Goal: Transaction & Acquisition: Book appointment/travel/reservation

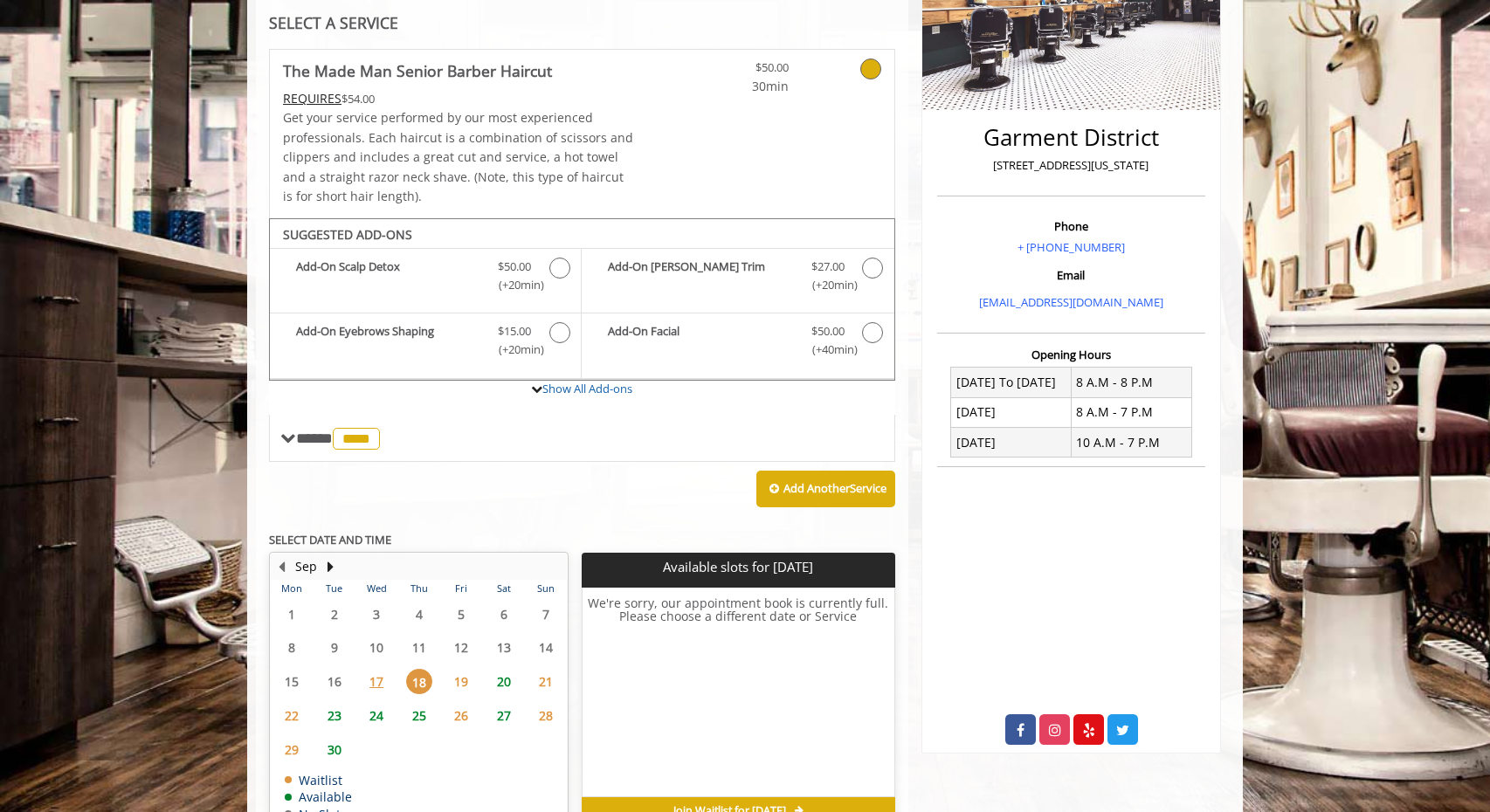
scroll to position [349, 0]
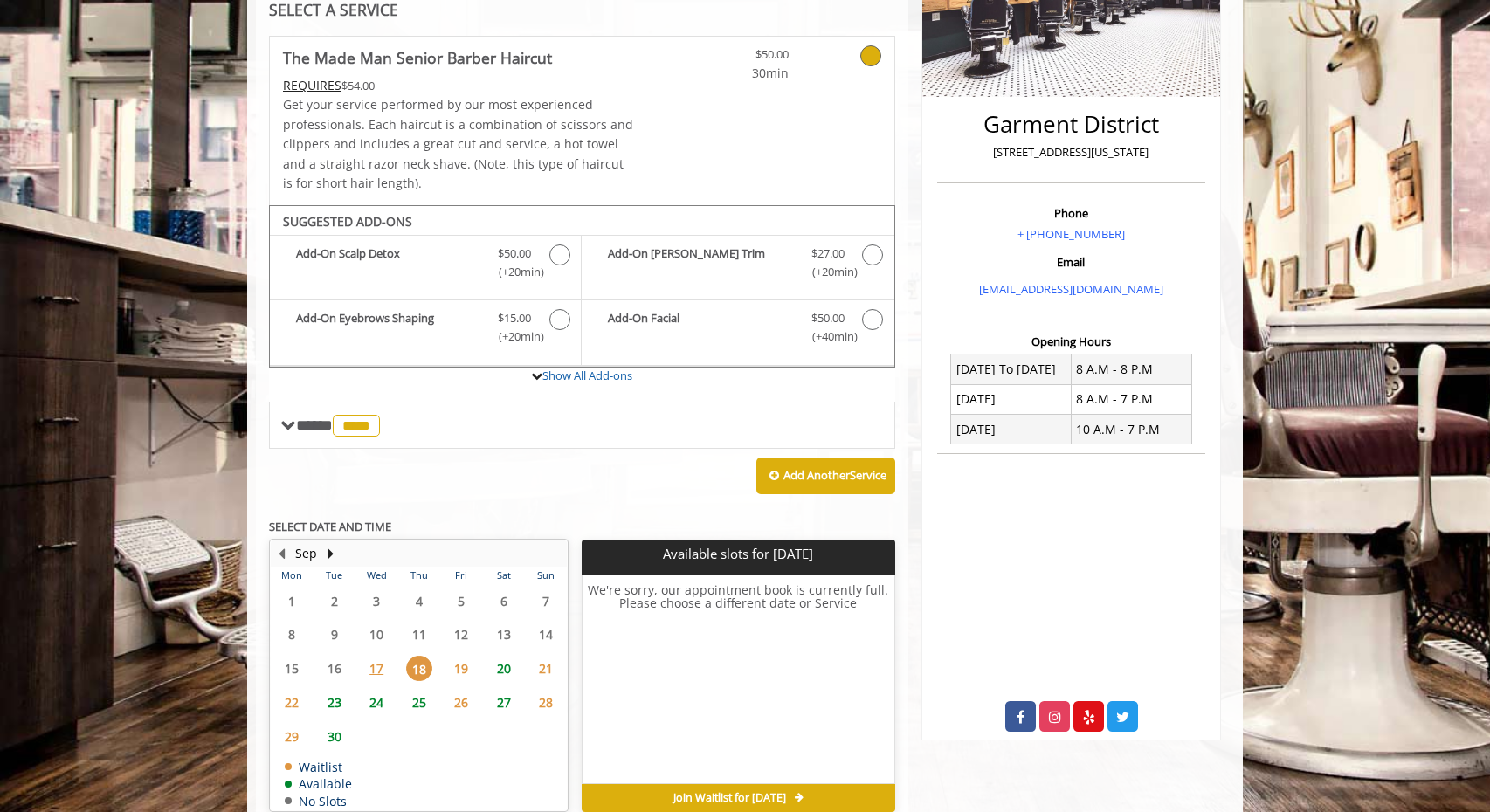
click at [388, 675] on span "17" at bounding box center [376, 668] width 27 height 26
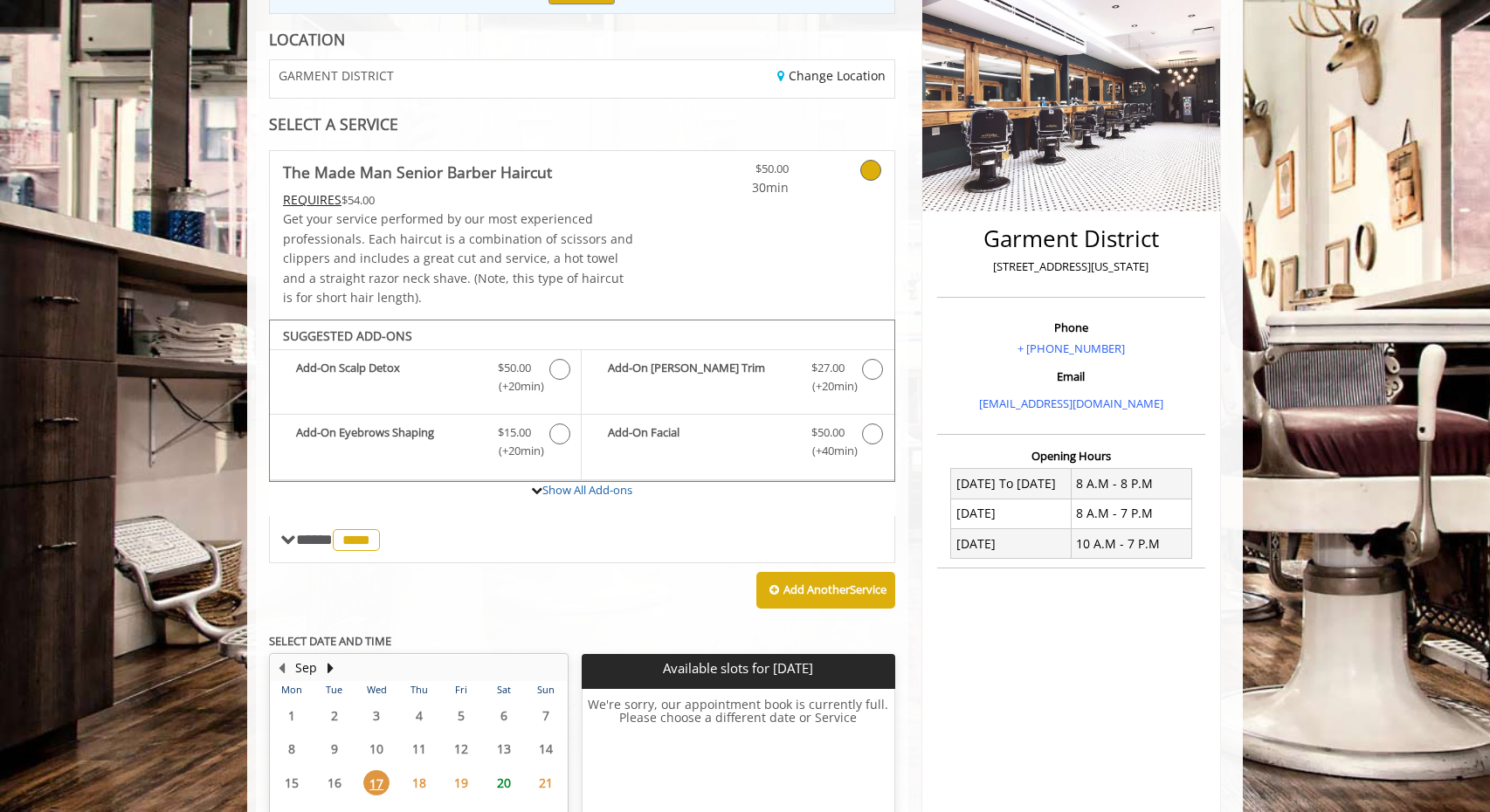
scroll to position [347, 0]
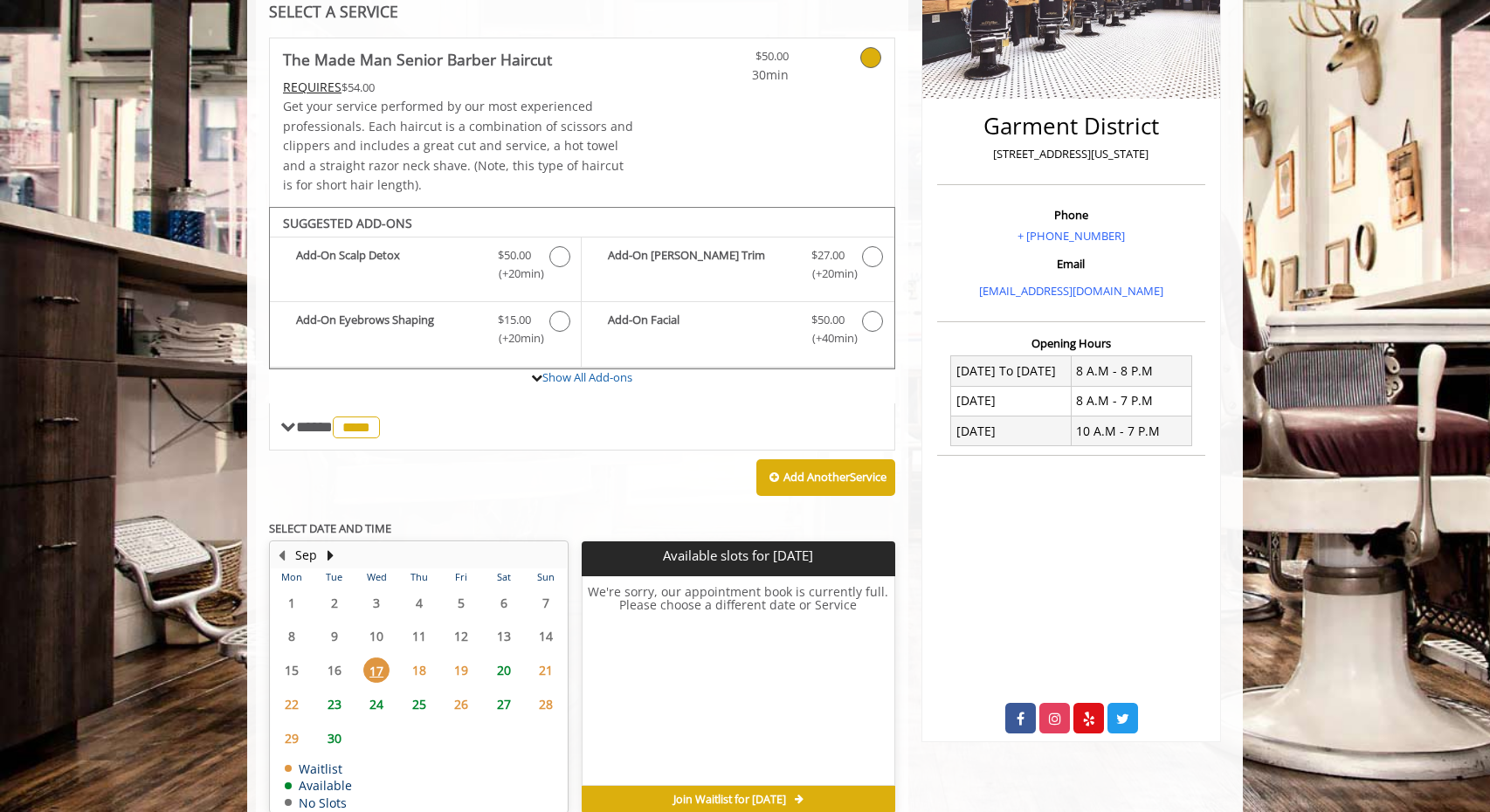
click at [427, 670] on span "18" at bounding box center [419, 670] width 27 height 26
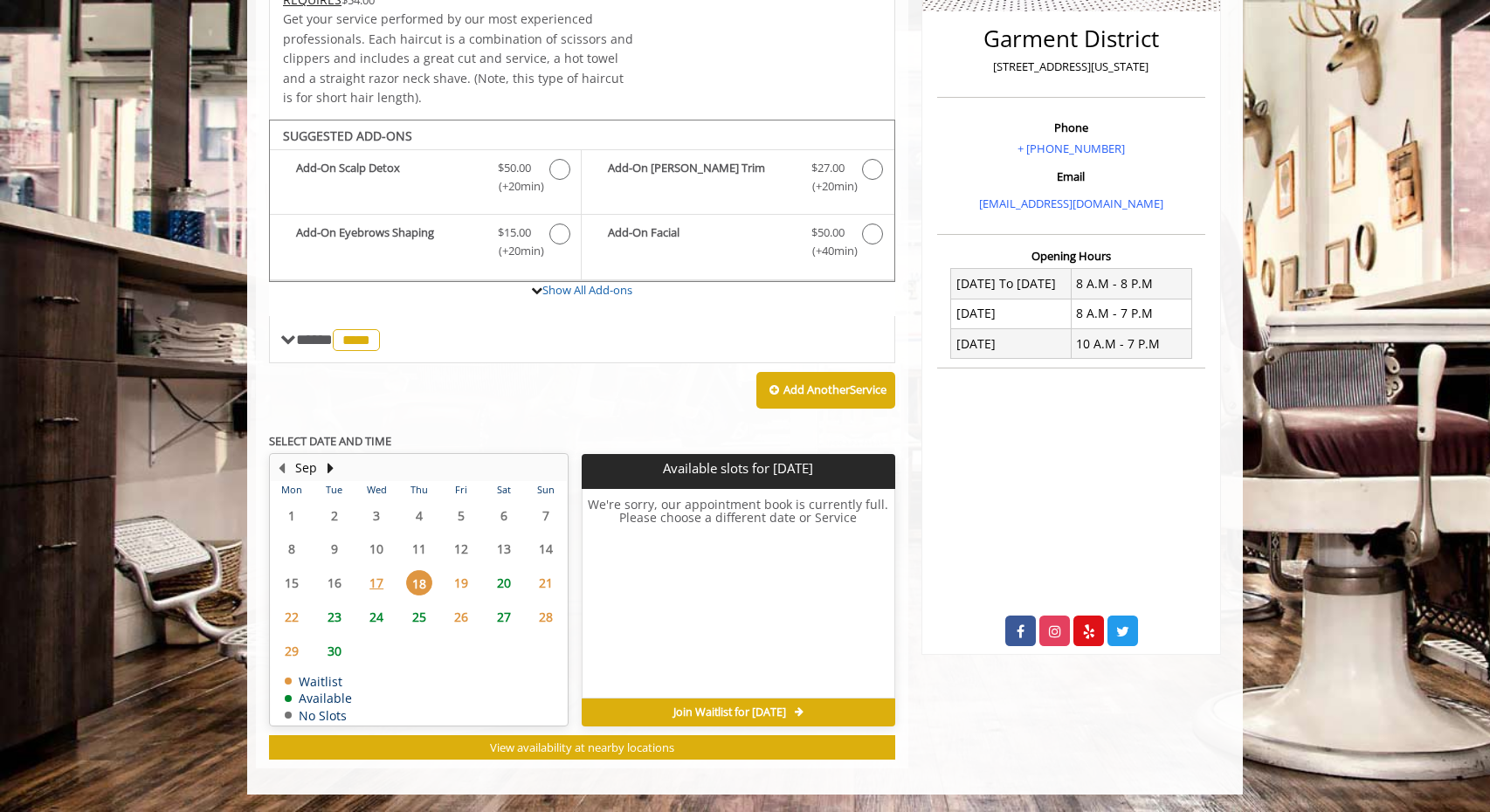
click at [423, 577] on span "18" at bounding box center [419, 583] width 27 height 26
click at [545, 638] on table "Mon Tue Wed Thu Fri Sat Sun 1 2 3 4 5 6 7 8 9 10 11 12 13 14 15 16 17 18 19 20 …" at bounding box center [419, 603] width 296 height 243
click at [466, 580] on span "19" at bounding box center [461, 583] width 27 height 26
click at [381, 675] on table "Mon Tue Wed Thu Fri Sat Sun 1 2 3 4 5 6 7 8 9 10 11 12 13 14 15 16 17 18 19 20 …" at bounding box center [419, 603] width 296 height 243
click at [340, 618] on span "23" at bounding box center [334, 617] width 27 height 26
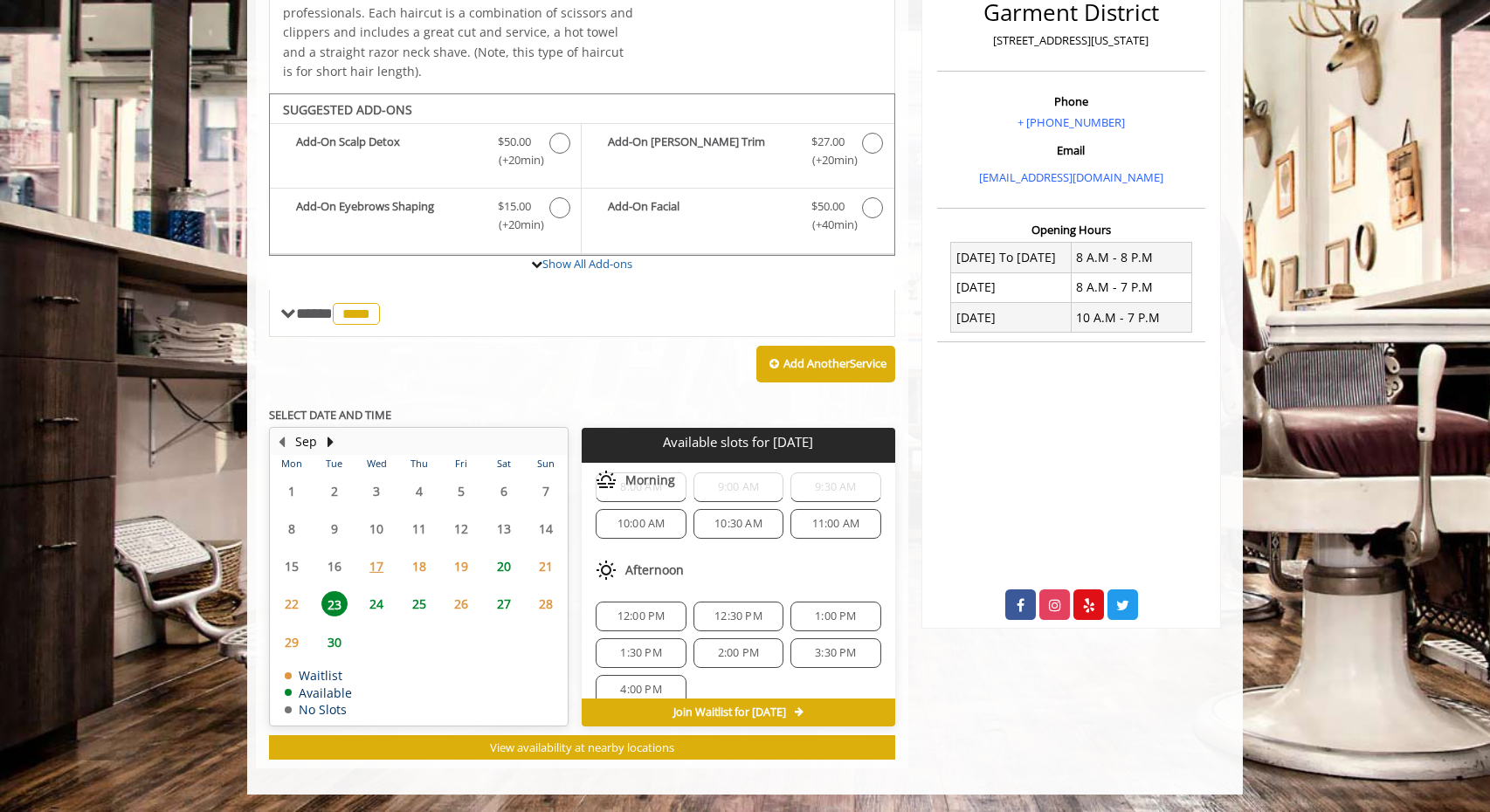
scroll to position [59, 0]
click at [295, 599] on span "22" at bounding box center [292, 604] width 27 height 26
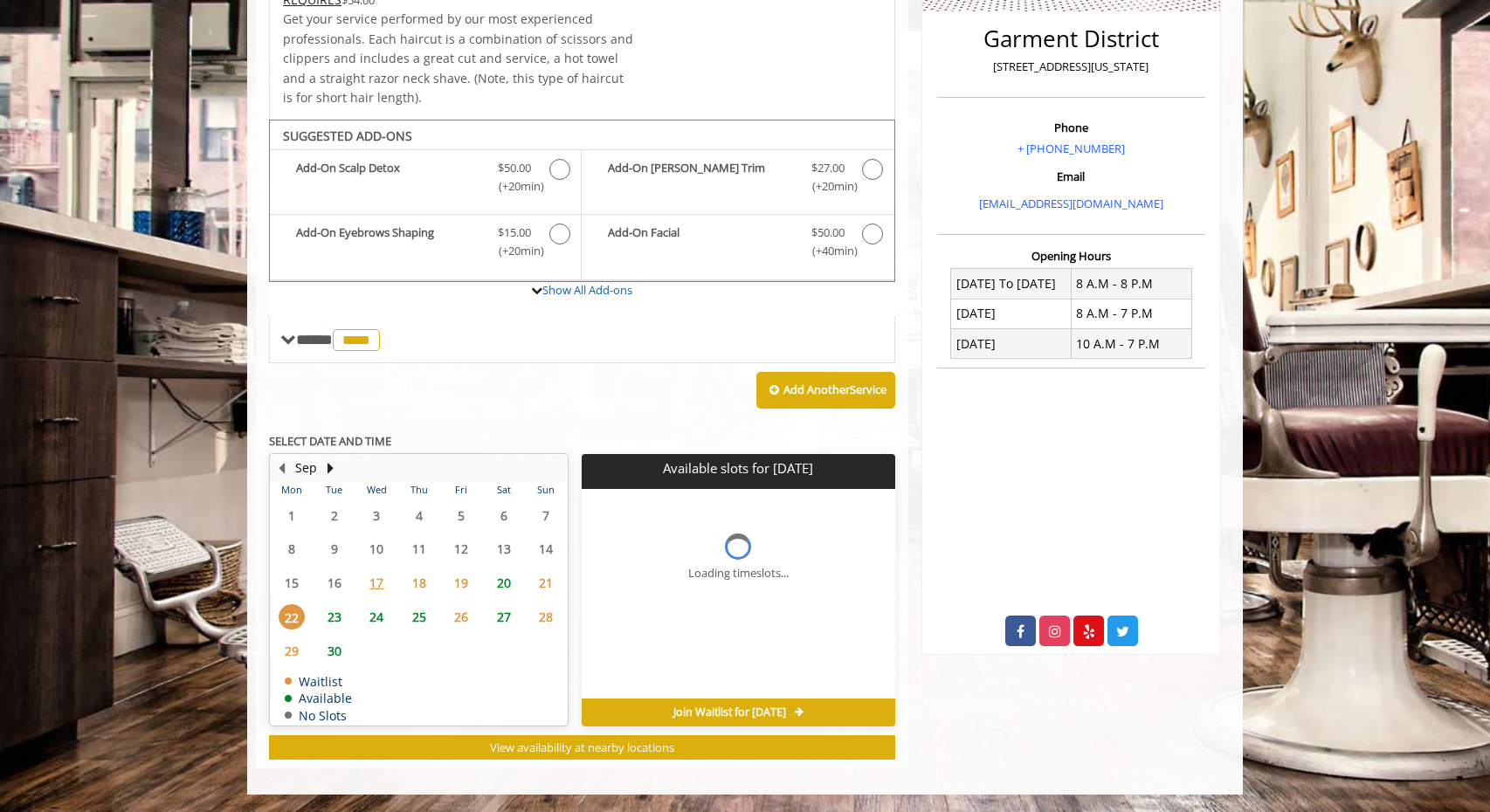
scroll to position [435, 0]
click at [342, 619] on span "23" at bounding box center [334, 617] width 27 height 26
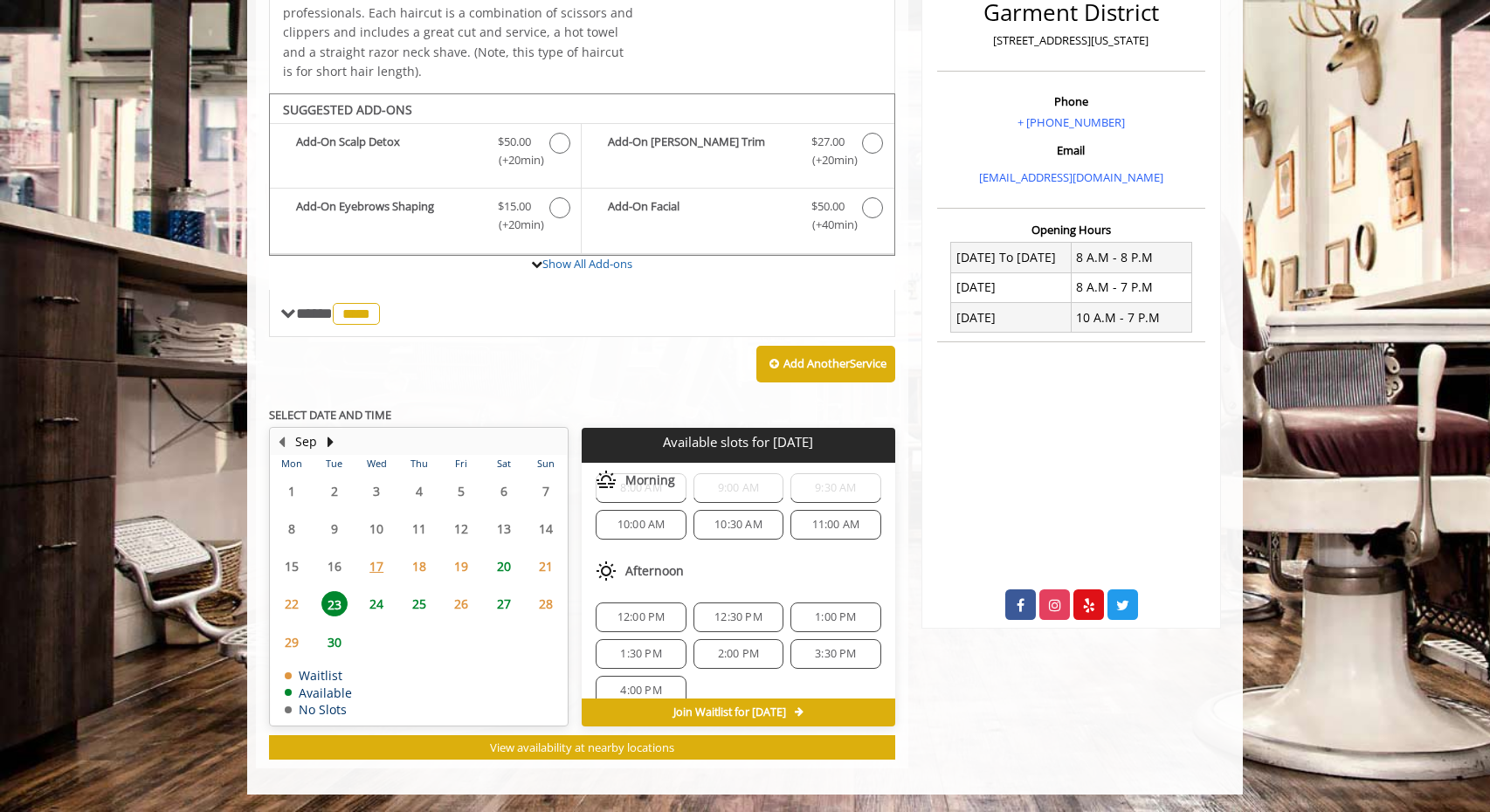
scroll to position [59, 0]
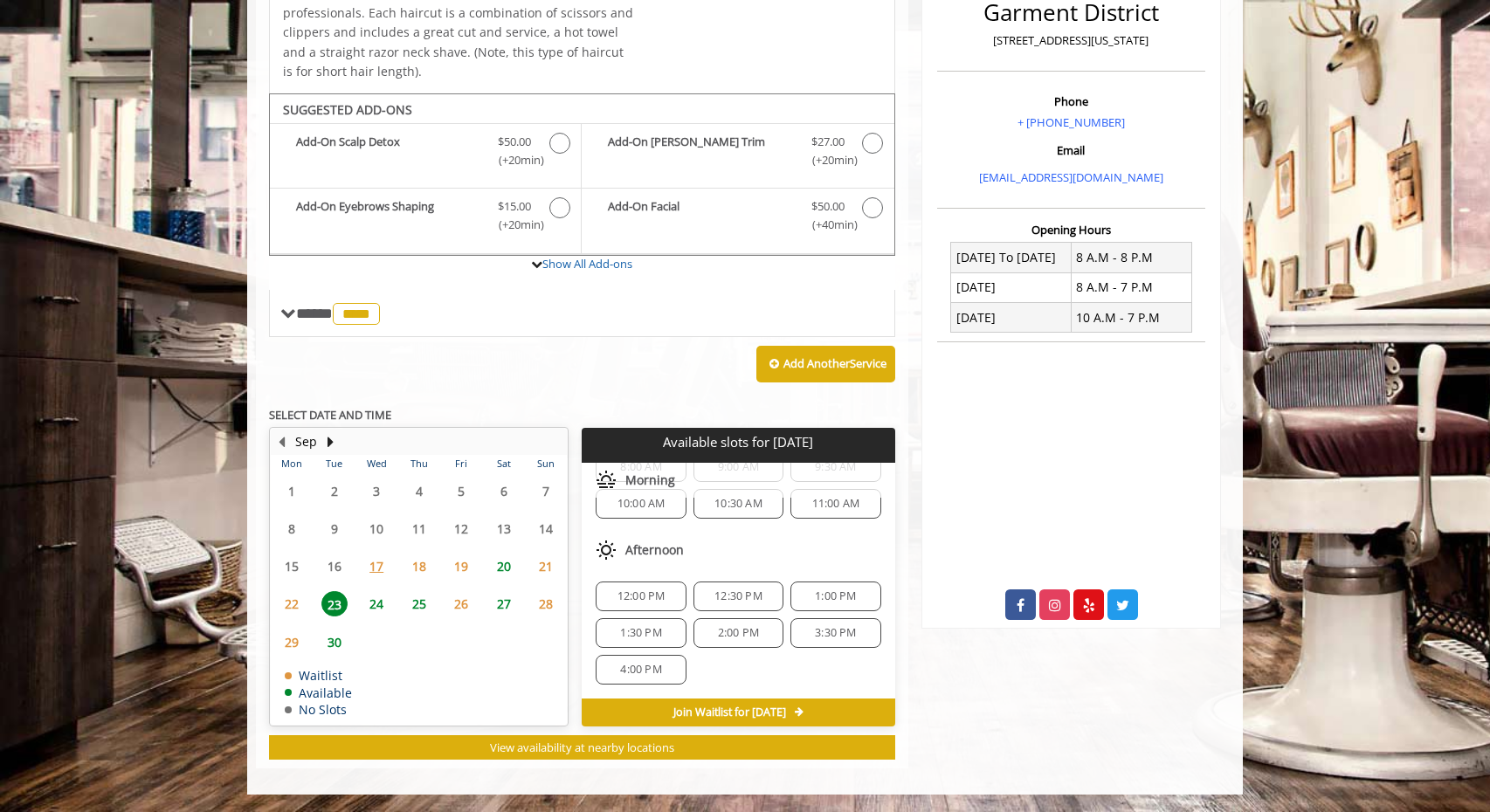
click at [815, 596] on span "1:00 PM" at bounding box center [835, 596] width 41 height 14
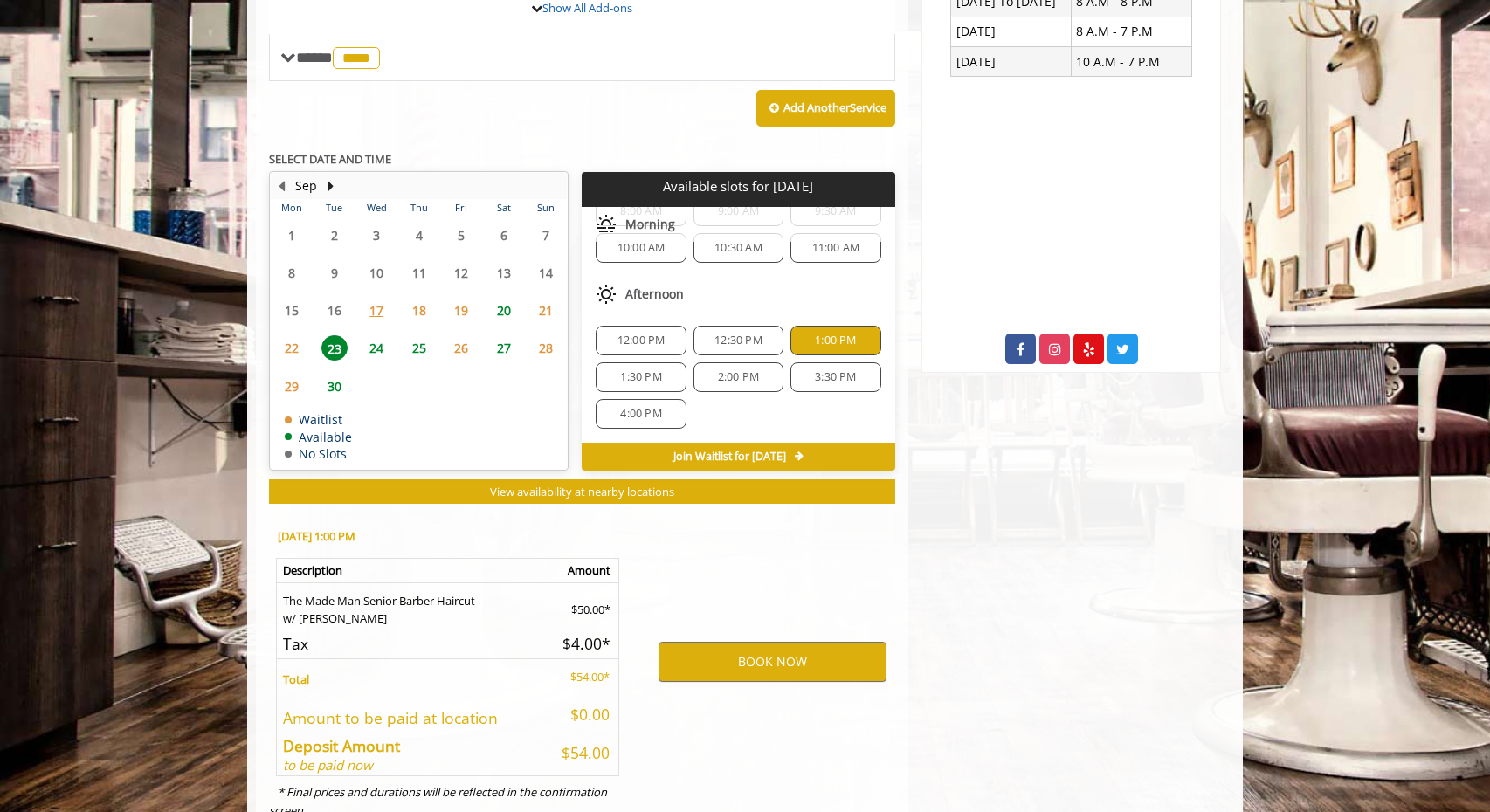
scroll to position [777, 0]
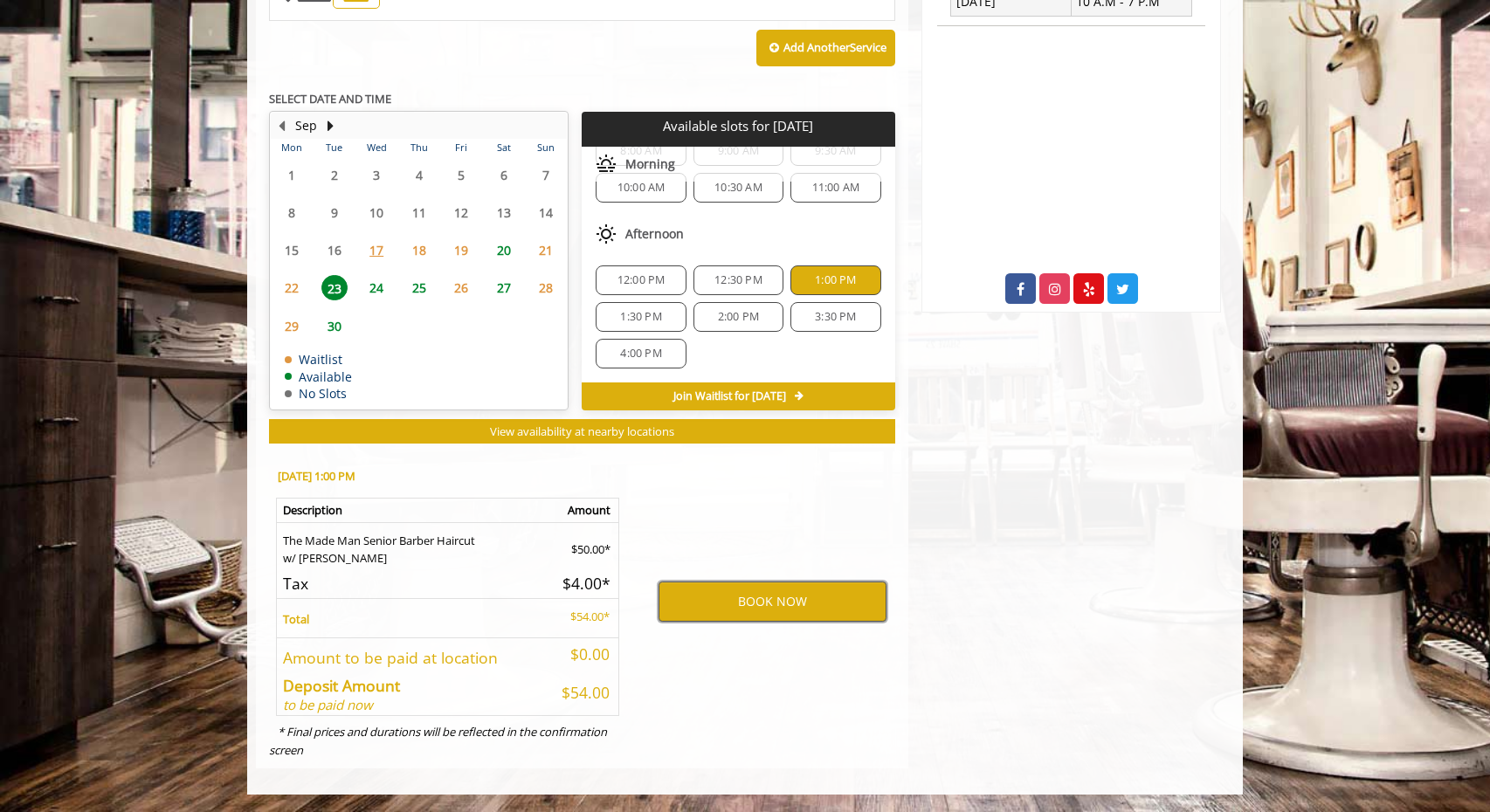
click at [788, 604] on button "BOOK NOW" at bounding box center [772, 602] width 228 height 40
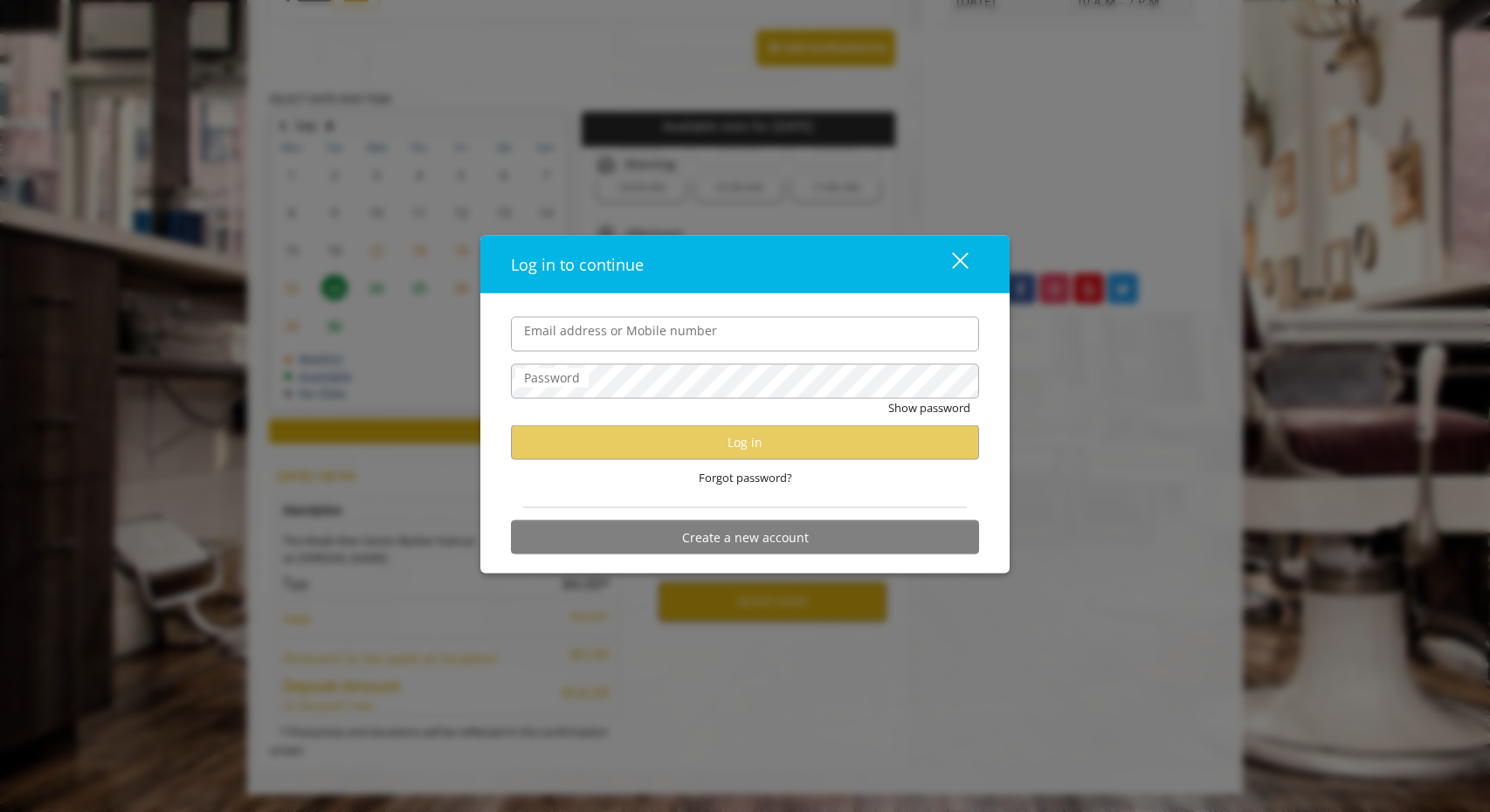
type input "**********"
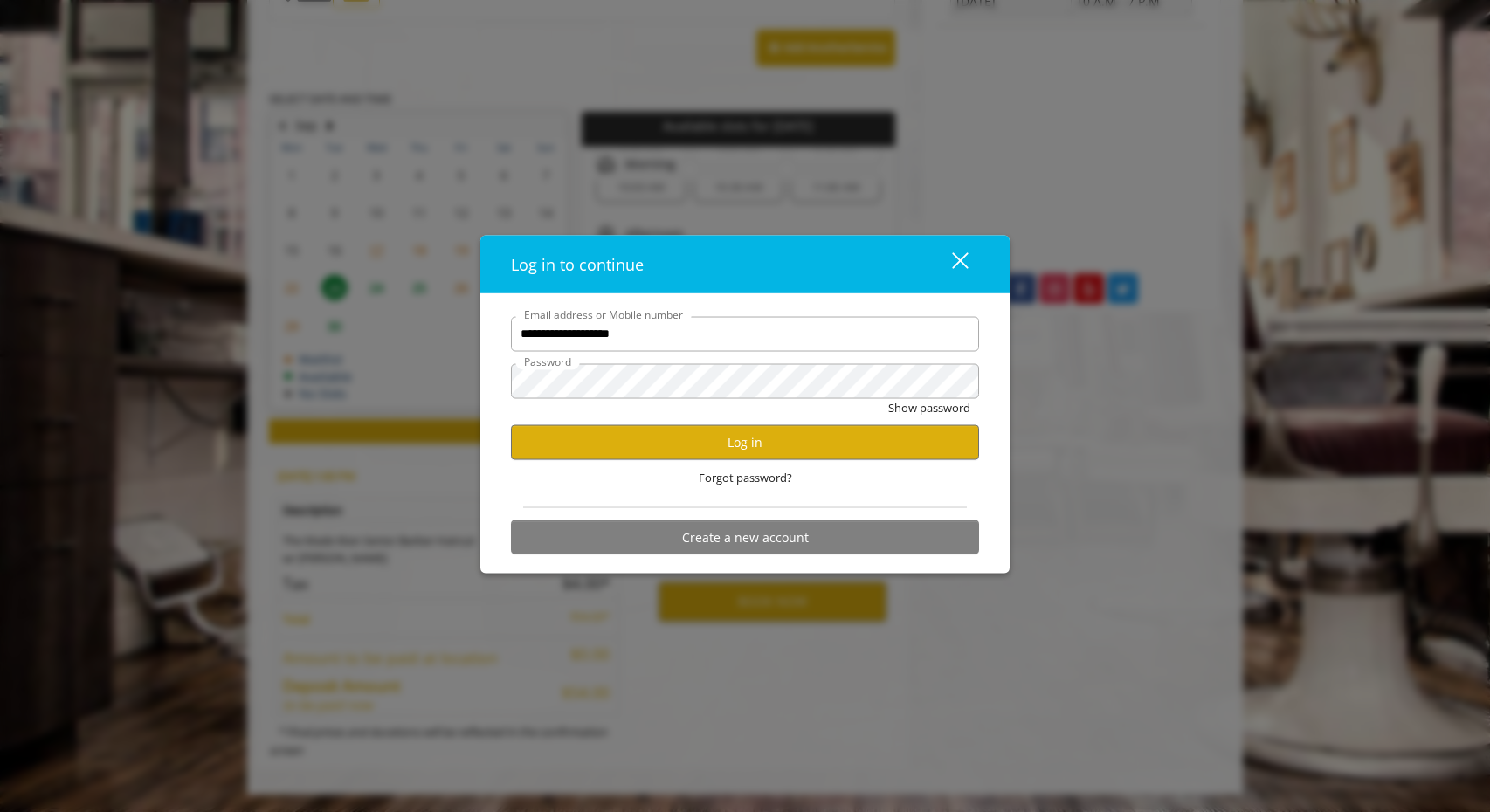
scroll to position [0, 0]
click at [951, 264] on div "close" at bounding box center [949, 264] width 35 height 27
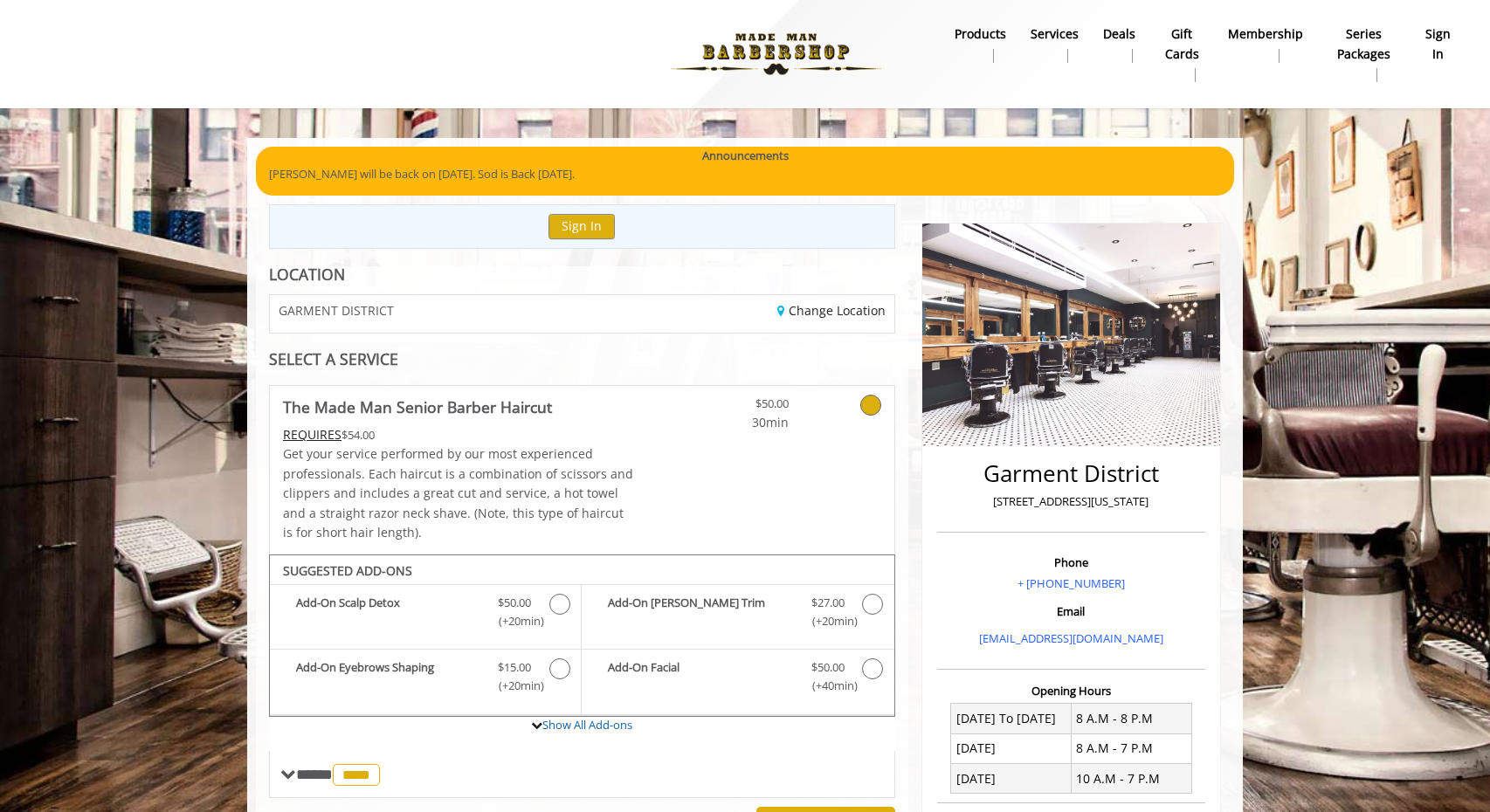
click at [882, 129] on div "**********" at bounding box center [745, 785] width 1490 height 1572
